Goal: Find contact information: Find contact information

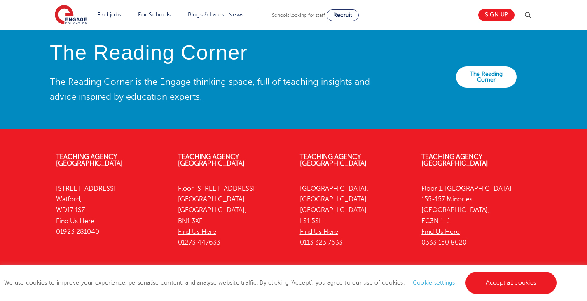
scroll to position [1915, 0]
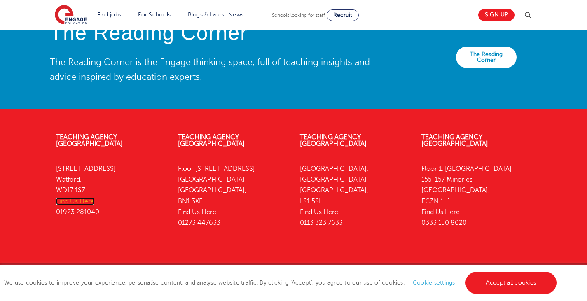
click at [79, 198] on link "Find Us Here" at bounding box center [75, 201] width 38 height 7
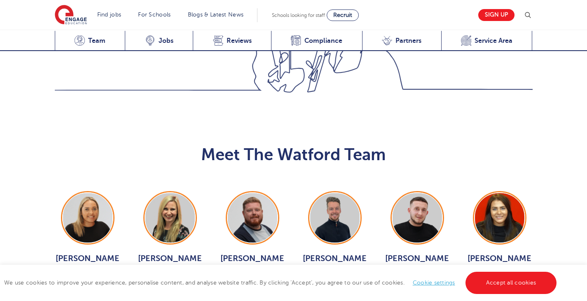
scroll to position [744, 0]
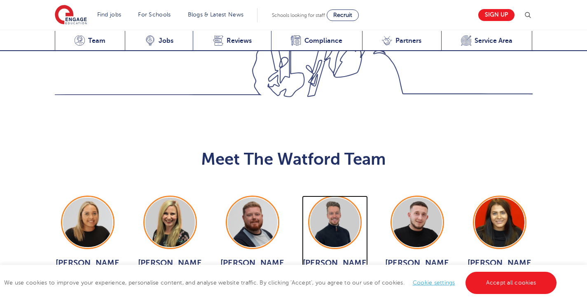
click at [335, 258] on span "[PERSON_NAME]" at bounding box center [335, 269] width 66 height 23
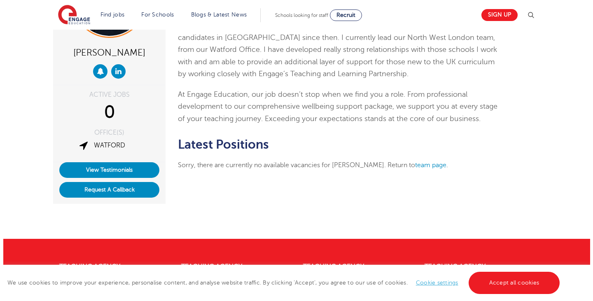
scroll to position [86, 0]
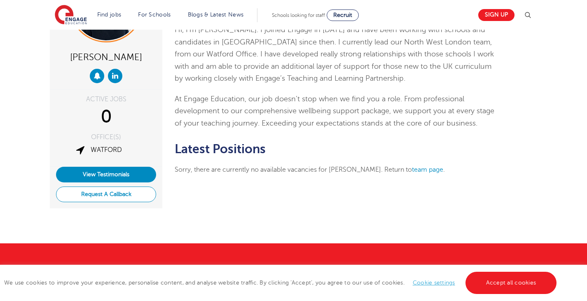
click at [118, 195] on button "Request A Callback" at bounding box center [106, 195] width 100 height 16
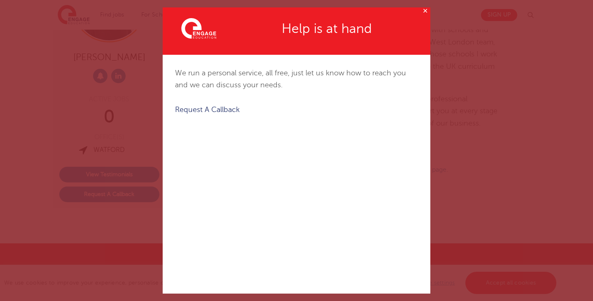
scroll to position [3, 0]
